Goal: Book appointment/travel/reservation

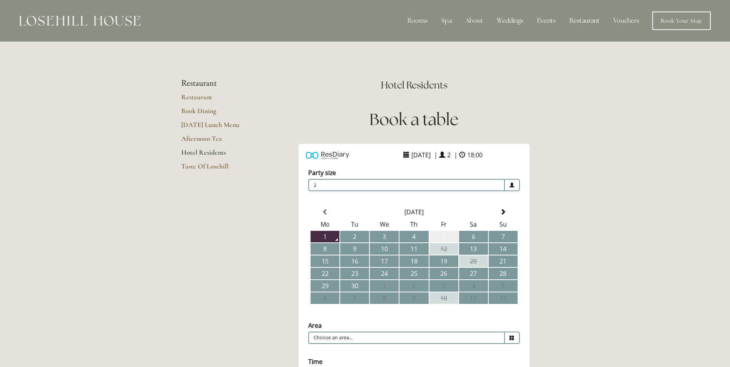
click at [450, 234] on td "5" at bounding box center [443, 237] width 29 height 12
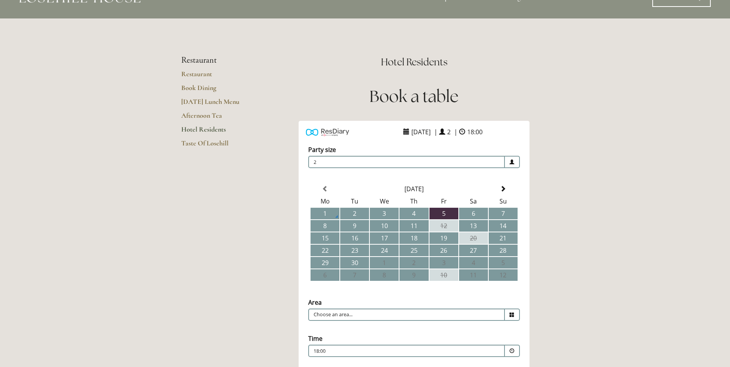
scroll to position [77, 0]
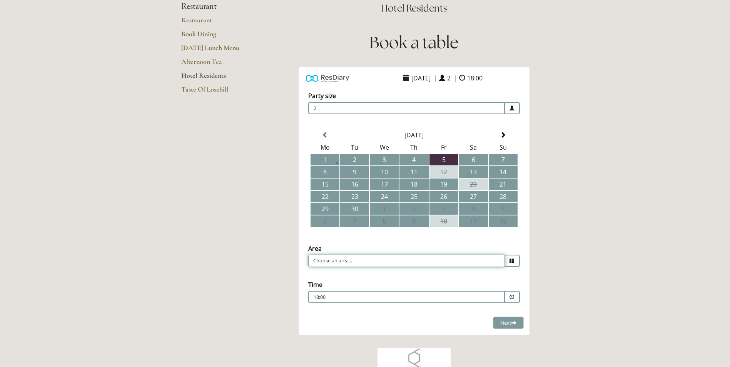
click at [436, 263] on input "Choose an area..." at bounding box center [406, 261] width 197 height 12
click at [389, 275] on li "Restaurant" at bounding box center [410, 272] width 205 height 11
type input "Restaurant"
click at [515, 297] on span at bounding box center [512, 297] width 15 height 12
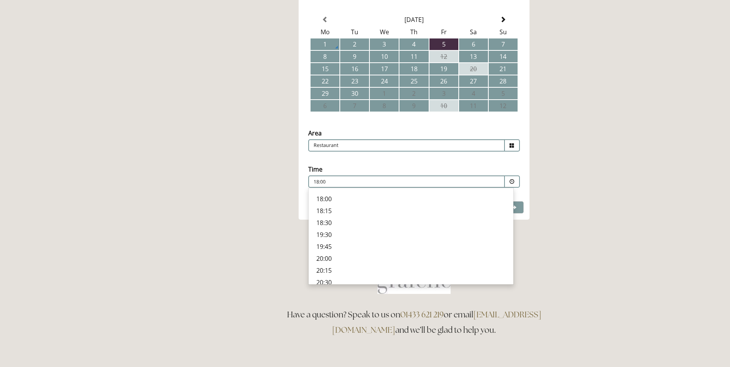
scroll to position [245, 0]
click at [328, 242] on p "19:45" at bounding box center [410, 242] width 189 height 8
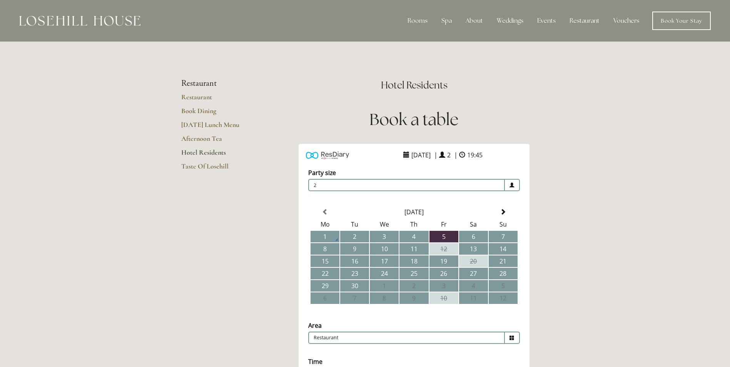
scroll to position [115, 0]
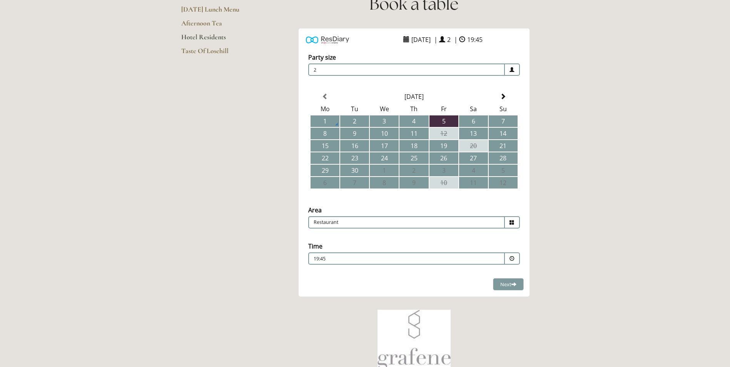
click at [359, 263] on div "19:45 Combined Shape Join Standby List" at bounding box center [406, 260] width 186 height 10
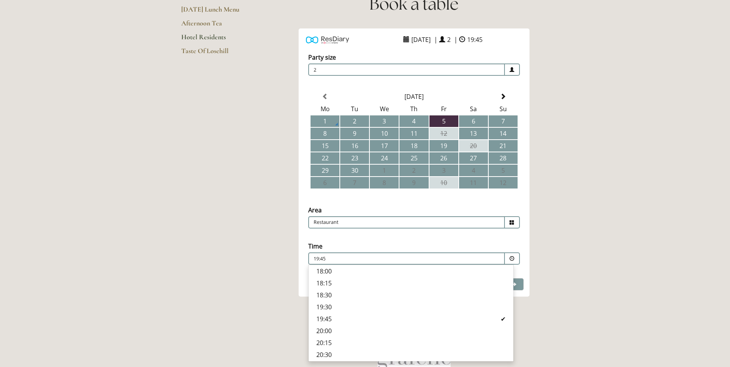
click at [339, 329] on p "20:00" at bounding box center [410, 331] width 189 height 8
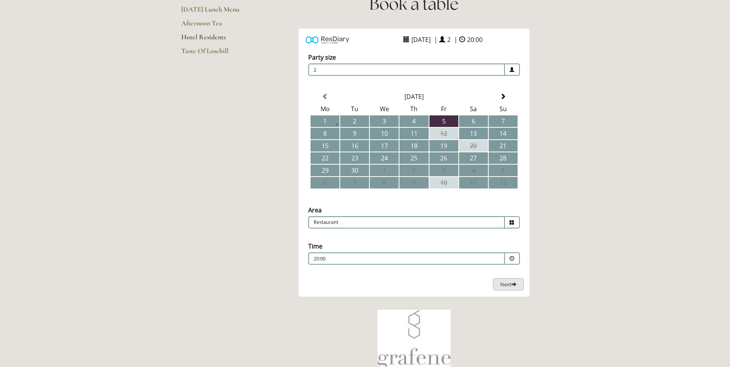
click at [514, 290] on button "Next Loading..." at bounding box center [508, 284] width 31 height 13
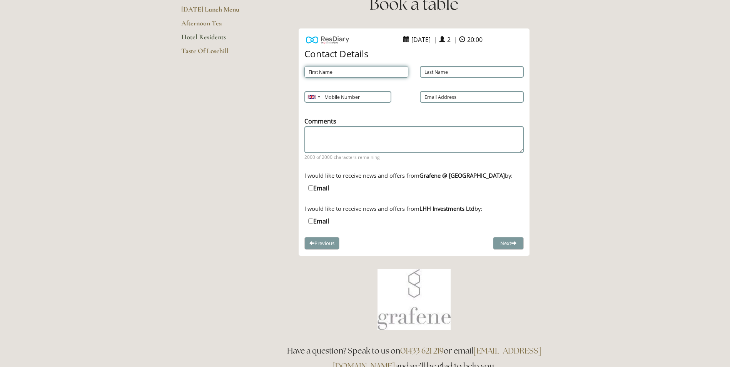
click at [357, 72] on input "First Name" at bounding box center [356, 72] width 104 height 12
type input "Danny"
type input "Wheeldon"
type input "07795217139"
type input "dannywheeldon@hotmail.co.uk"
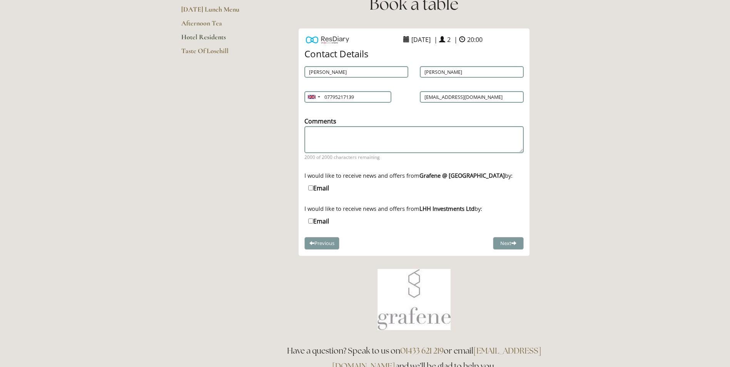
click at [312, 190] on input "Email" at bounding box center [310, 187] width 5 height 5
checkbox input "true"
click at [311, 220] on input "Email" at bounding box center [310, 220] width 5 height 5
checkbox input "true"
click at [509, 242] on button "Next" at bounding box center [508, 243] width 31 height 13
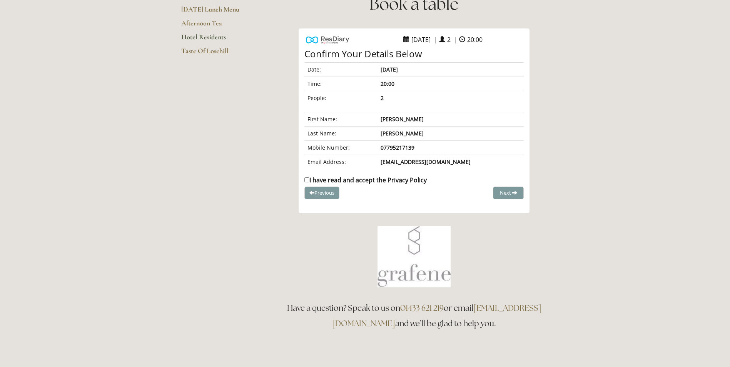
click at [308, 179] on input "I have read and accept the Privacy Policy" at bounding box center [306, 179] width 5 height 5
checkbox input "true"
click at [483, 194] on span "Complete Booking" at bounding box center [491, 192] width 42 height 7
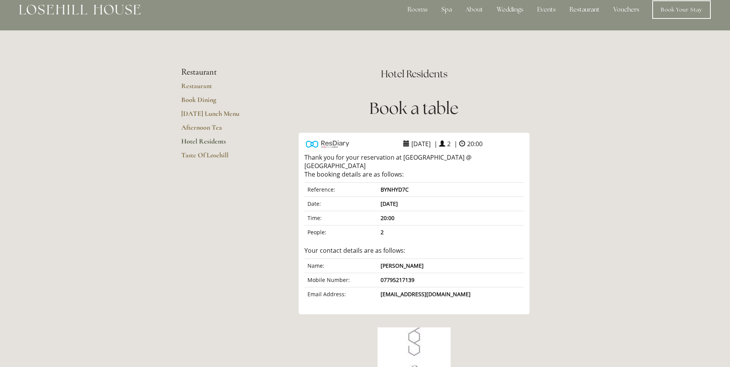
scroll to position [0, 0]
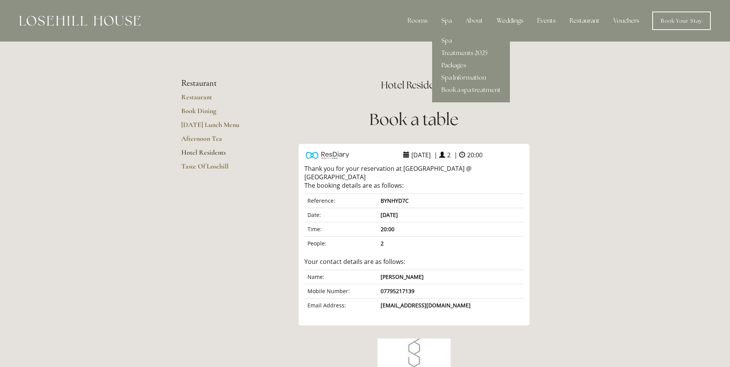
click at [457, 66] on link "Packages" at bounding box center [471, 65] width 78 height 12
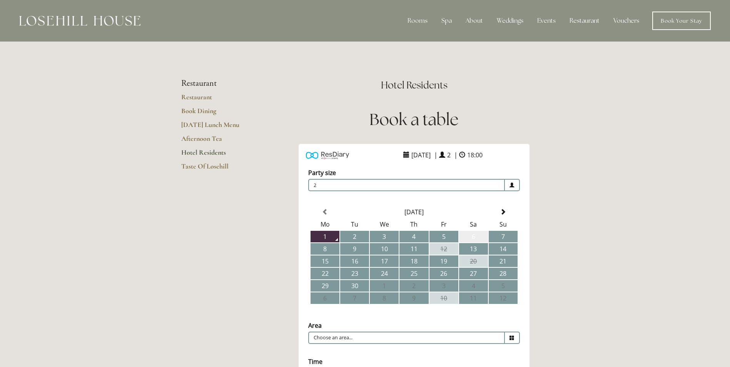
click at [477, 234] on td "6" at bounding box center [473, 237] width 29 height 12
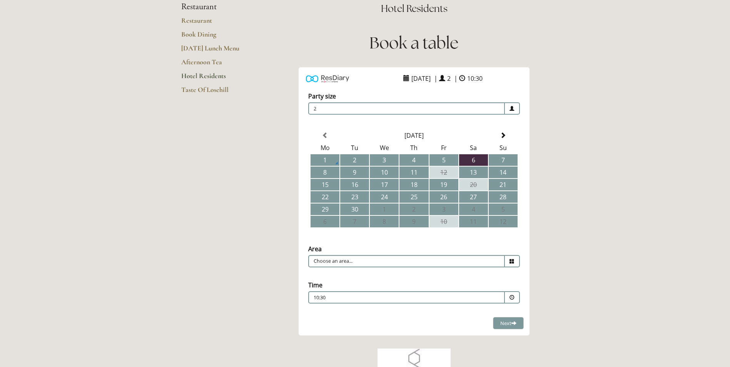
scroll to position [77, 0]
click at [441, 265] on input "Choose an area..." at bounding box center [406, 261] width 197 height 12
click at [365, 276] on li "Restaurant" at bounding box center [410, 272] width 205 height 11
type input "Restaurant"
click at [512, 298] on span at bounding box center [511, 297] width 5 height 5
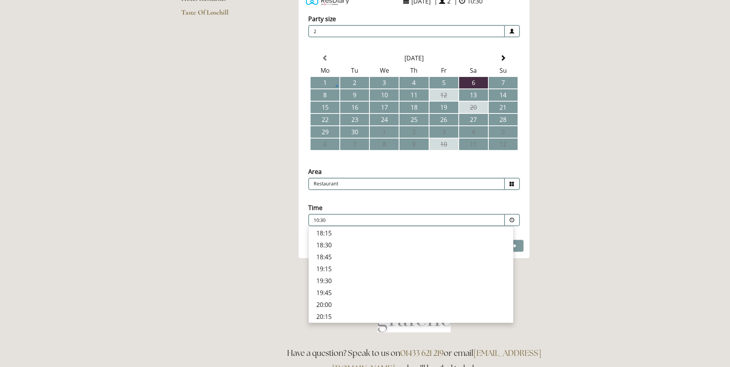
scroll to position [257, 0]
click at [329, 291] on p "20:00" at bounding box center [410, 292] width 189 height 8
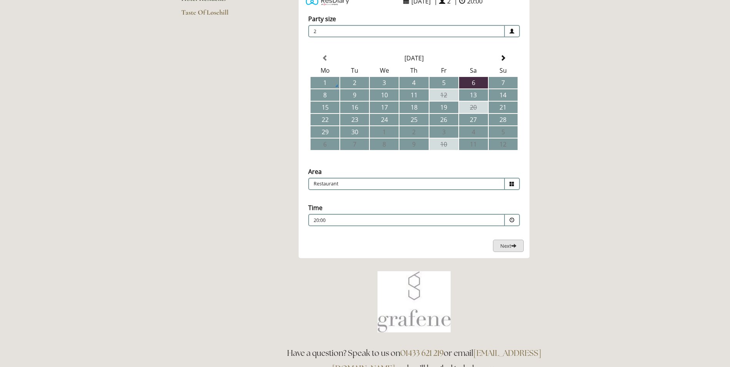
click at [501, 250] on button "Next Loading..." at bounding box center [508, 246] width 31 height 13
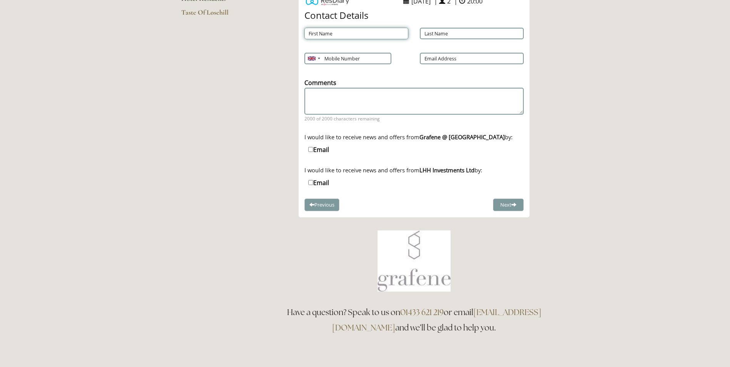
click at [353, 31] on input "First Name" at bounding box center [356, 34] width 104 height 12
type input "Danny"
type input "Wheeldon"
type input "07795217139"
type input "dannywheeldon@hotmail.co.uk"
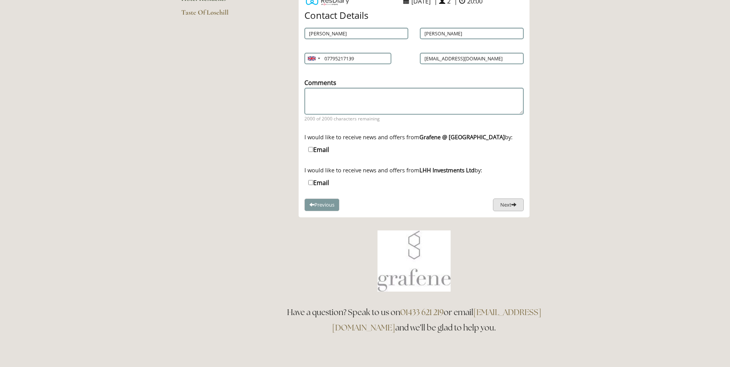
click at [499, 203] on button "Next" at bounding box center [508, 204] width 31 height 13
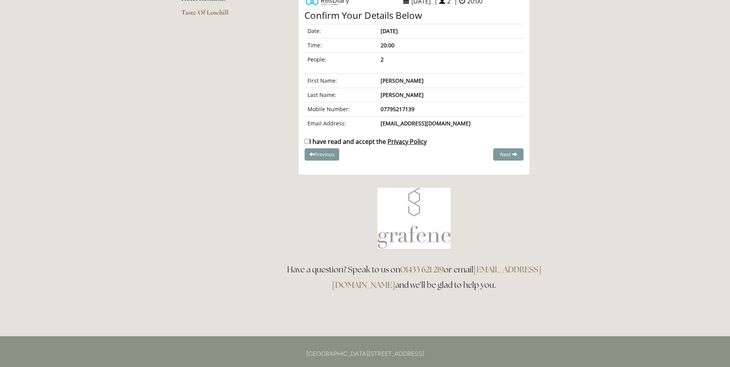
click at [306, 142] on input "I have read and accept the Privacy Policy" at bounding box center [306, 141] width 5 height 5
checkbox input "true"
click at [502, 159] on button "Complete Booking" at bounding box center [494, 154] width 58 height 13
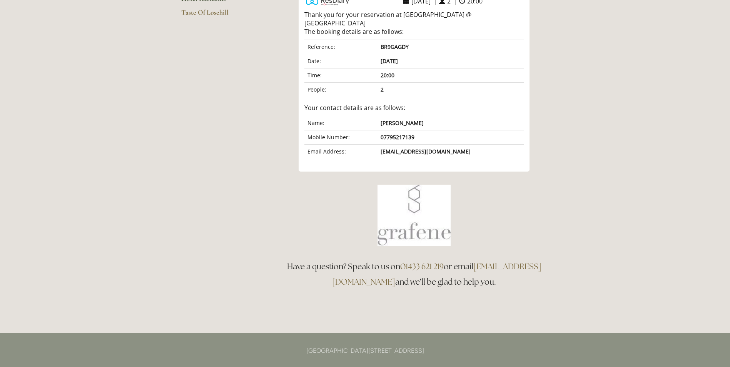
scroll to position [0, 0]
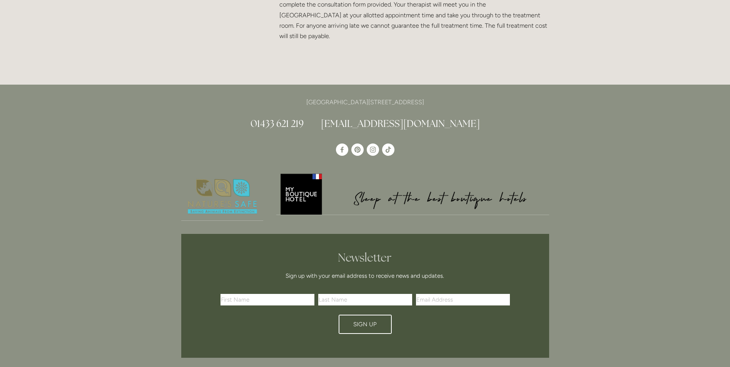
scroll to position [1769, 0]
